Goal: Find contact information: Find contact information

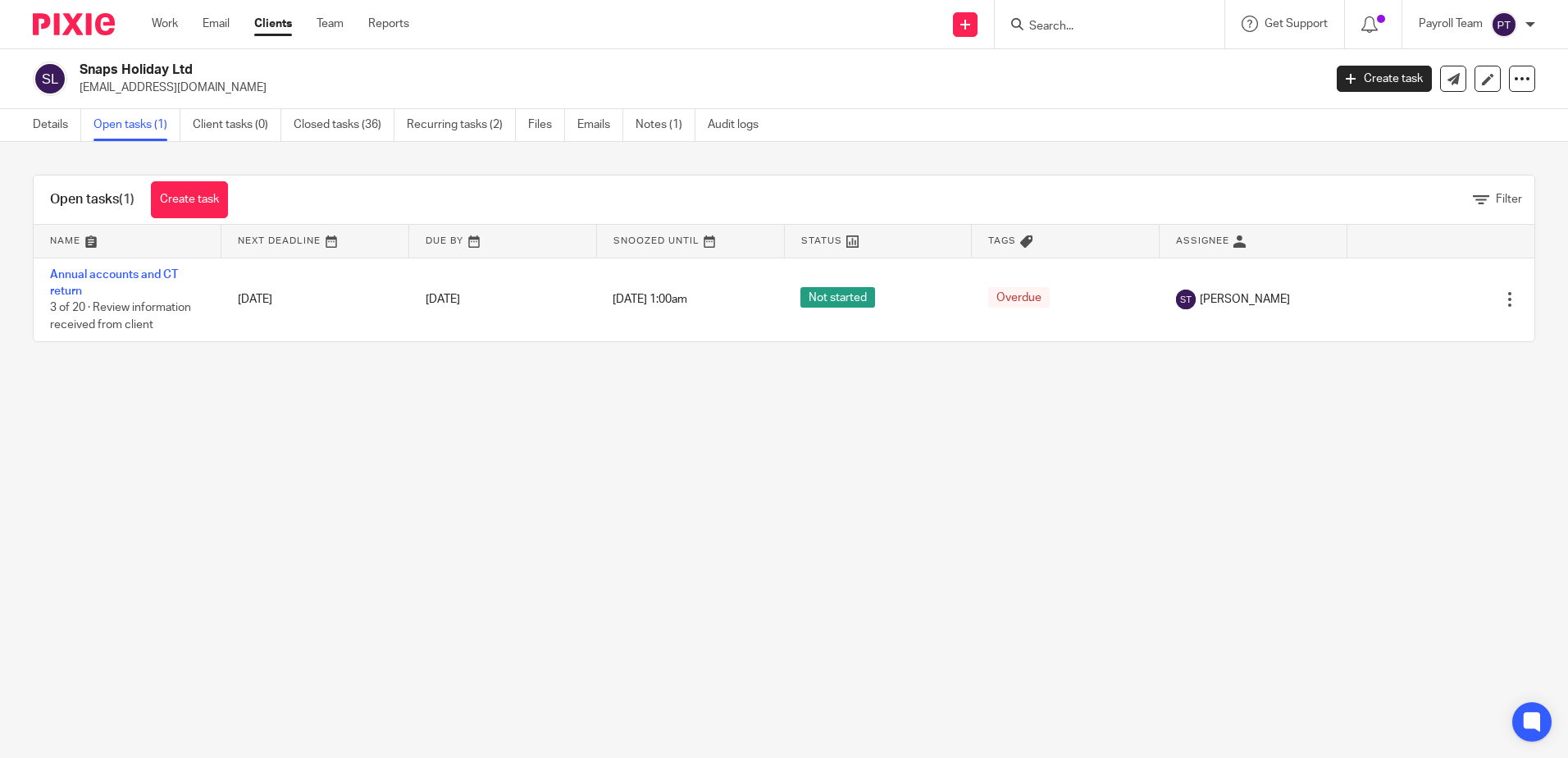
click at [1088, 29] on input "Search" at bounding box center [1102, 27] width 148 height 15
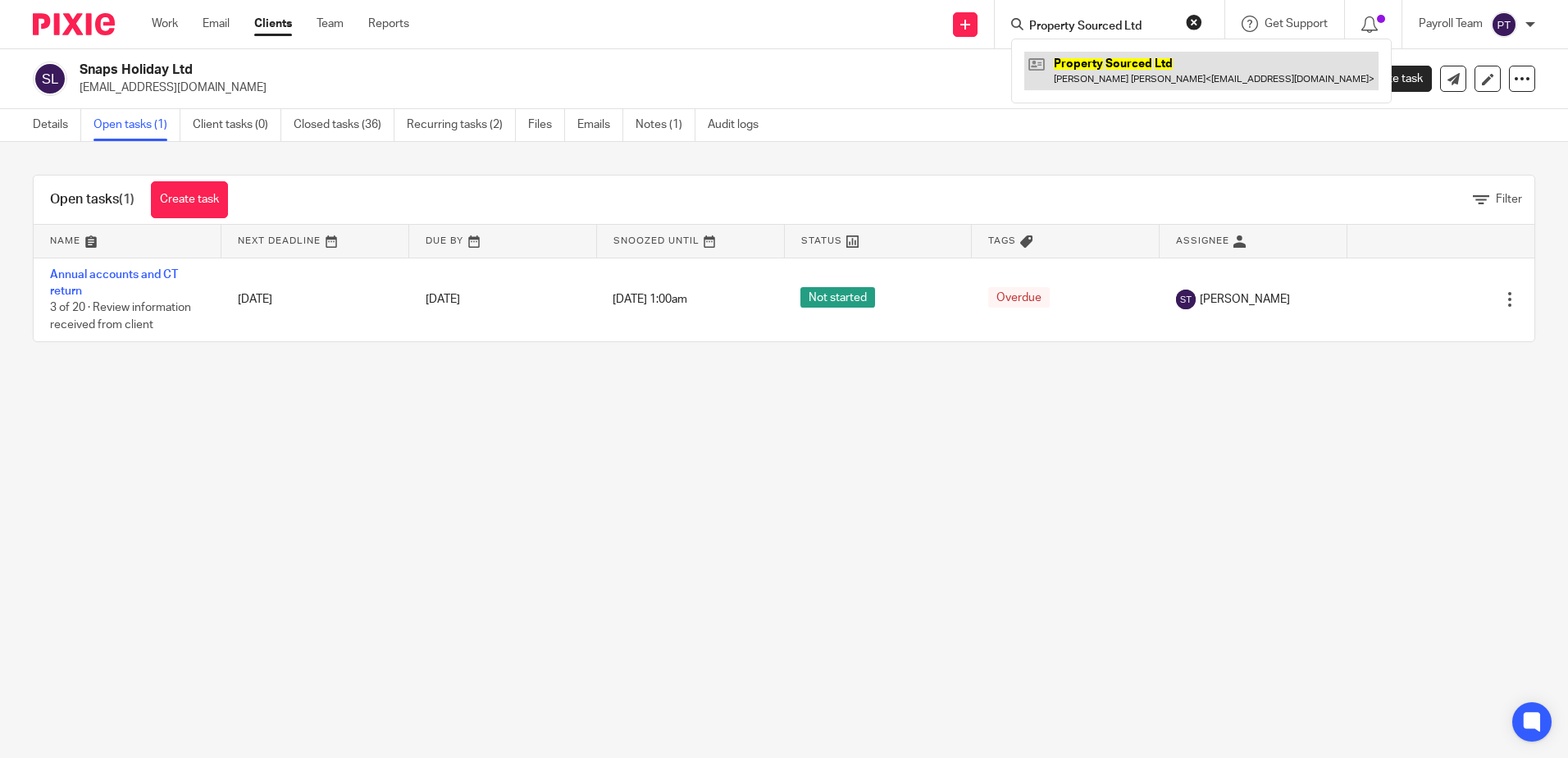
type input "Property Sourced Ltd"
click at [1083, 63] on link at bounding box center [1201, 70] width 354 height 37
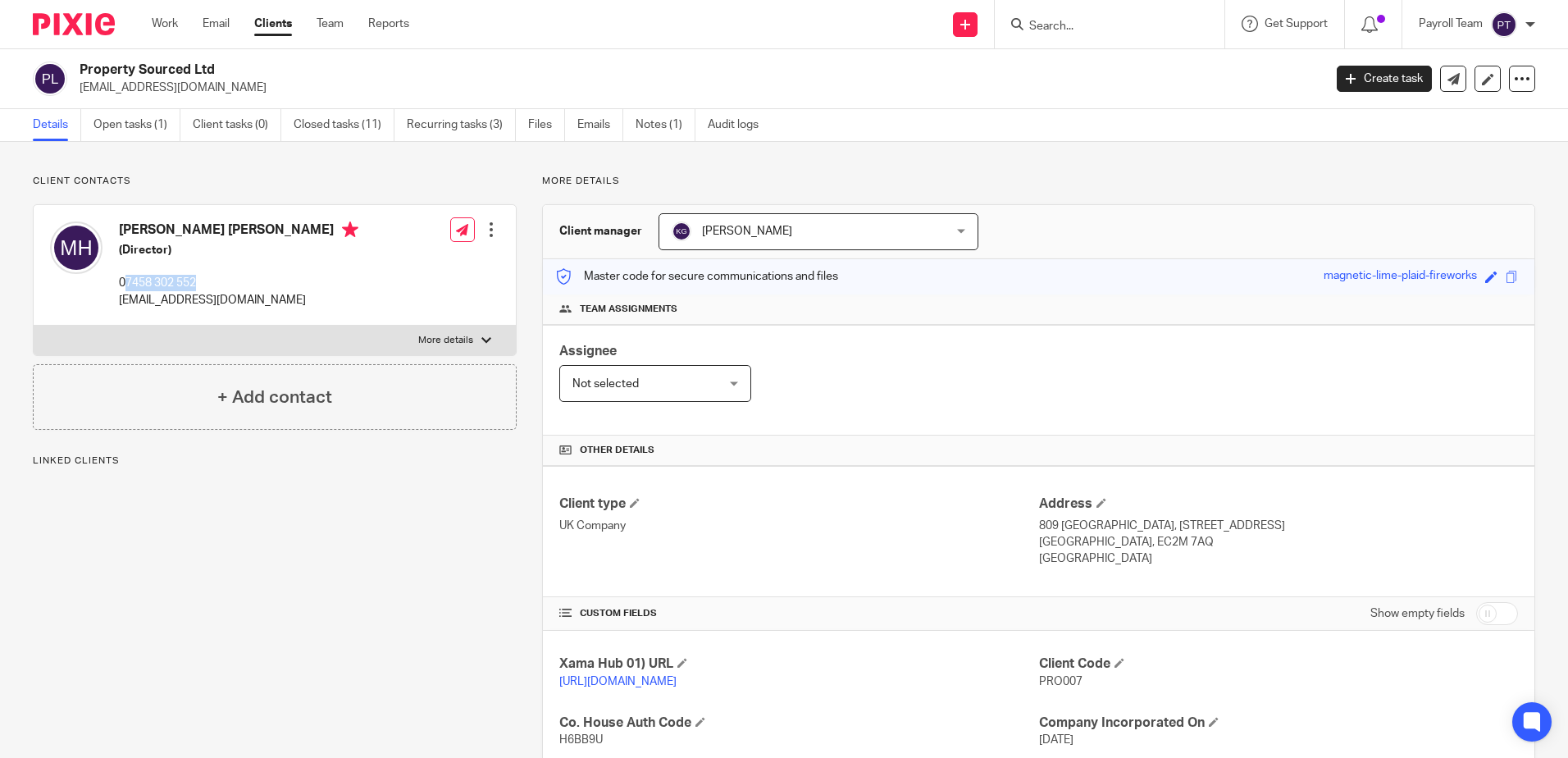
click at [127, 270] on div "[PERSON_NAME] [PERSON_NAME] (Director) 07458 302 552 [EMAIL_ADDRESS][DOMAIN_NAM…" at bounding box center [238, 265] width 239 height 87
copy p "7458 302 552"
click at [1071, 36] on div at bounding box center [1109, 24] width 230 height 48
click at [1034, 23] on input "Search" at bounding box center [1102, 27] width 148 height 15
paste input "William Louis Butler"
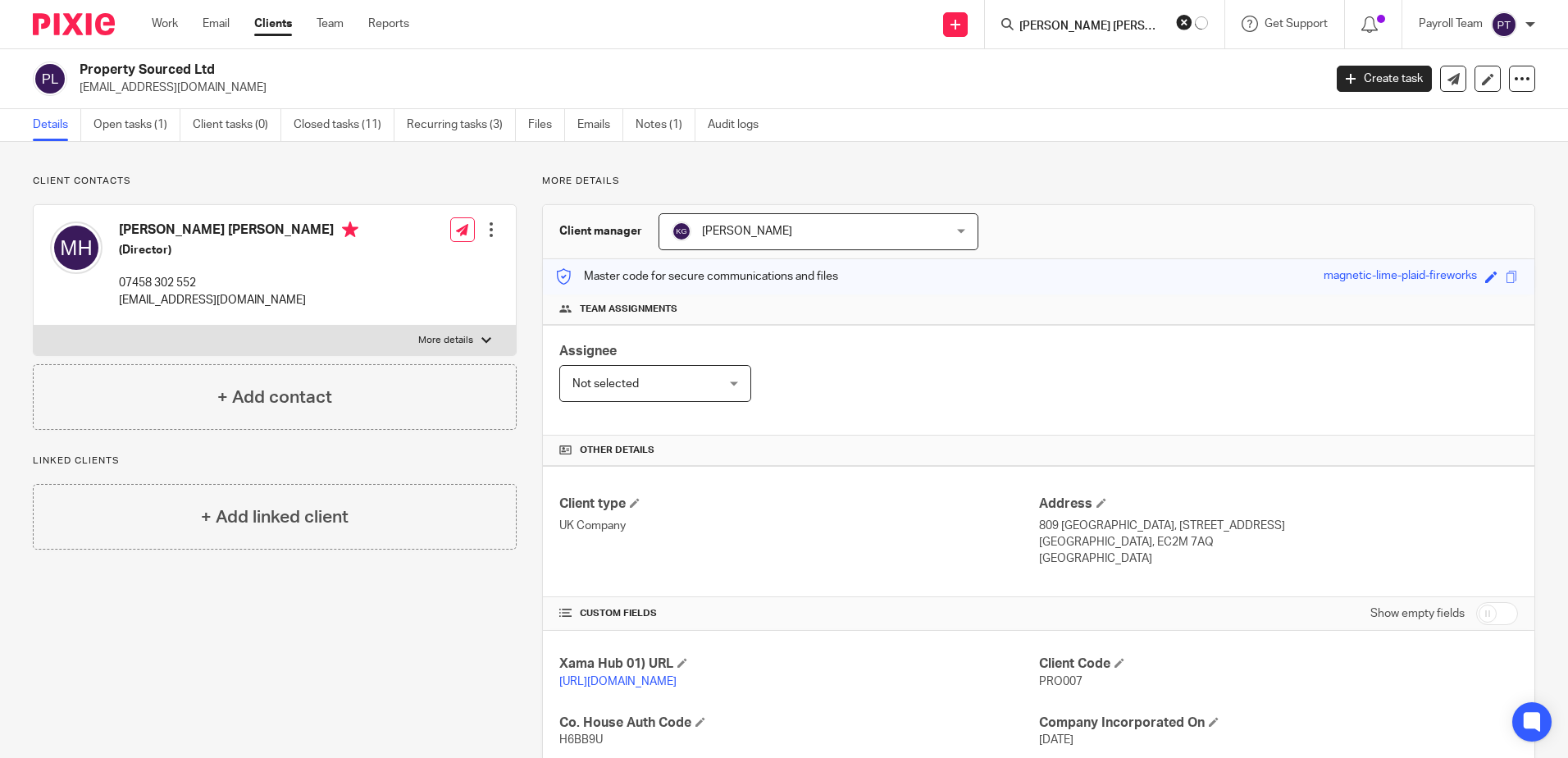
type input "William Louis Butler"
click button "submit" at bounding box center [0, 0] width 0 height 0
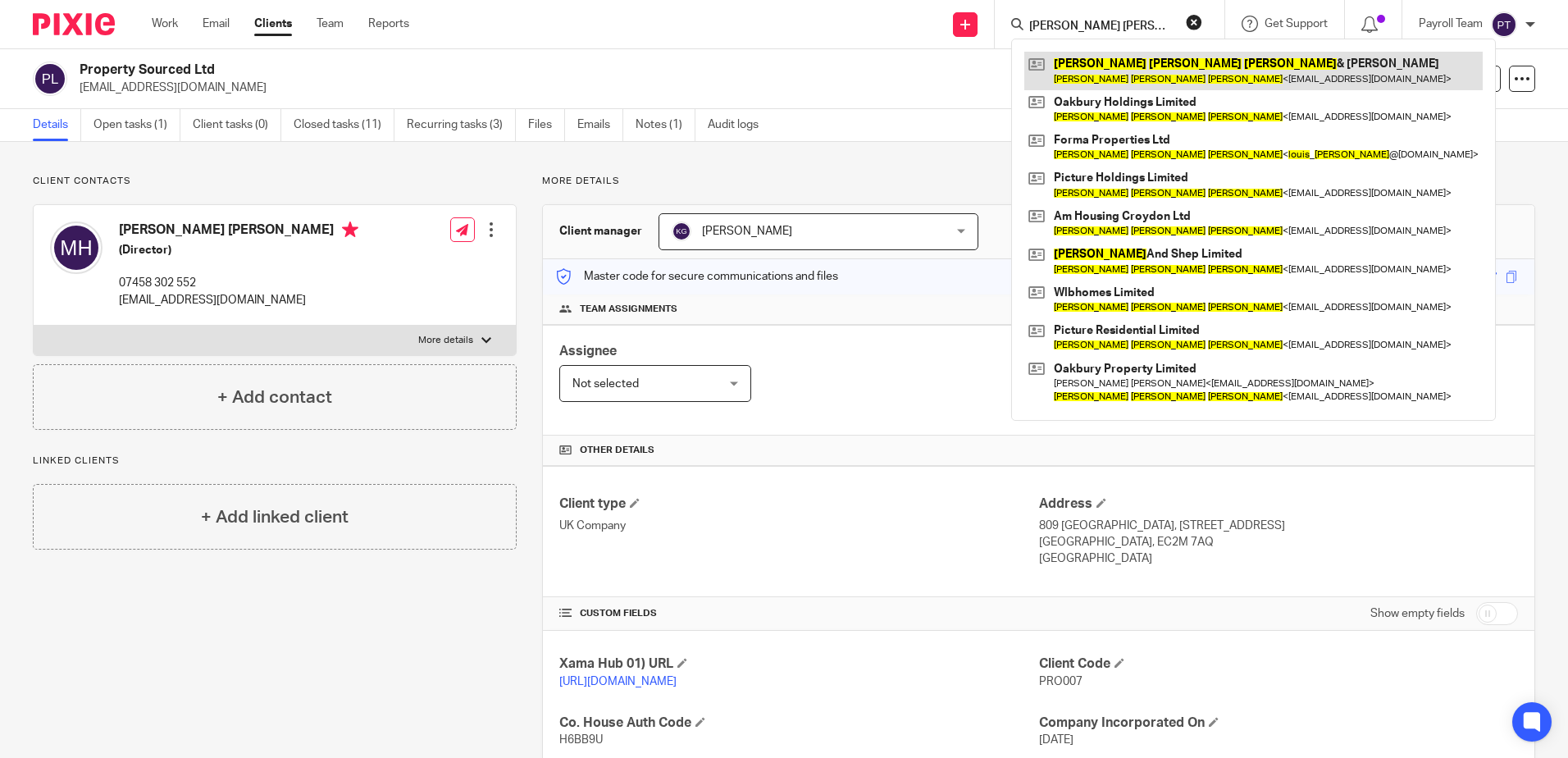
click at [1120, 76] on link at bounding box center [1253, 70] width 458 height 37
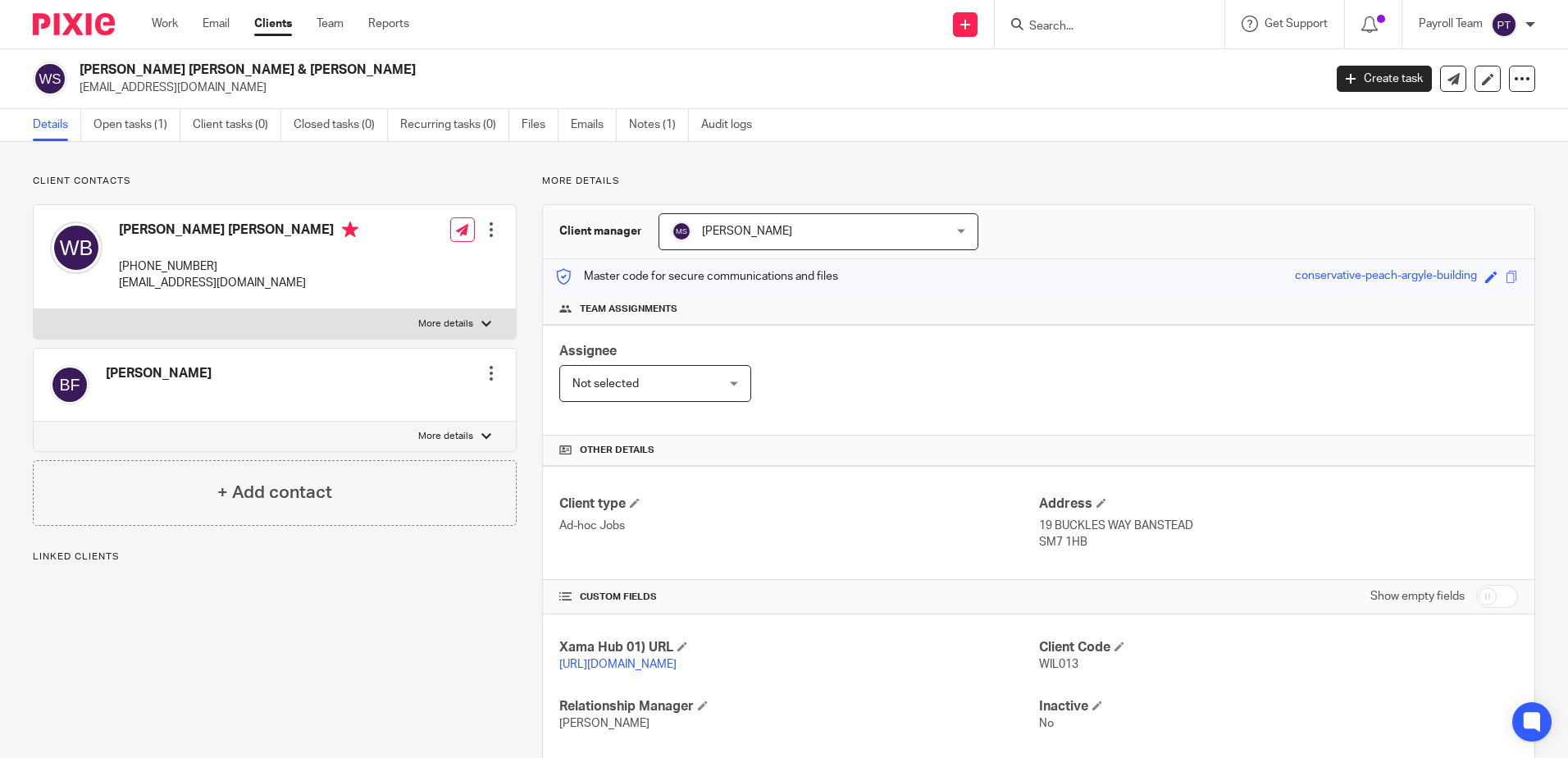
click at [144, 261] on p "[PHONE_NUMBER]" at bounding box center [238, 267] width 239 height 17
drag, startPoint x: 194, startPoint y: 680, endPoint x: 333, endPoint y: 699, distance: 140.3
click at [194, 680] on div "Client contacts [PERSON_NAME] Edit contact Create client from contact Export da…" at bounding box center [261, 495] width 509 height 642
